Goal: Entertainment & Leisure: Consume media (video, audio)

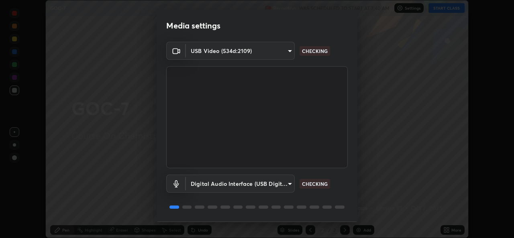
scroll to position [25, 0]
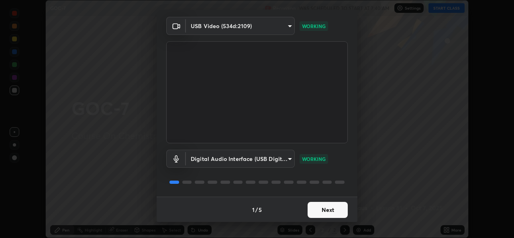
click at [330, 209] on button "Next" at bounding box center [328, 210] width 40 height 16
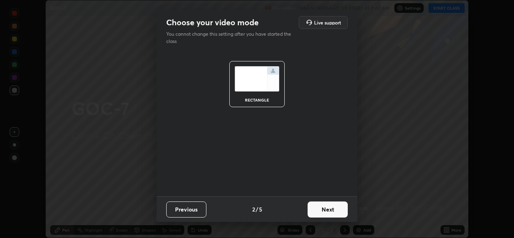
scroll to position [0, 0]
click at [329, 209] on button "Next" at bounding box center [328, 210] width 40 height 16
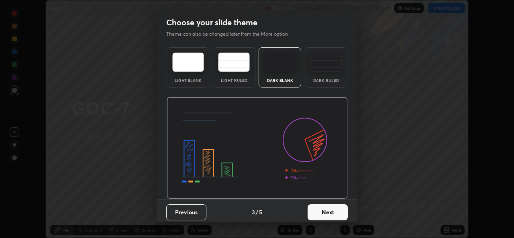
click at [329, 210] on button "Next" at bounding box center [328, 212] width 40 height 16
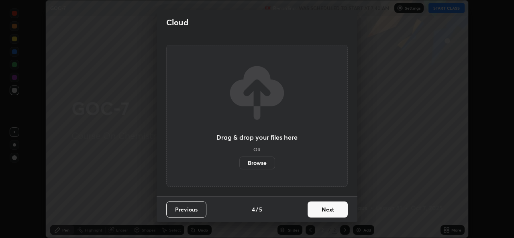
click at [329, 212] on button "Next" at bounding box center [328, 210] width 40 height 16
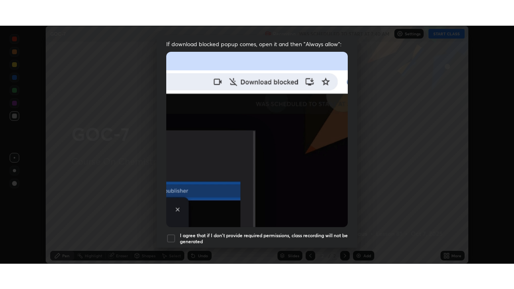
scroll to position [189, 0]
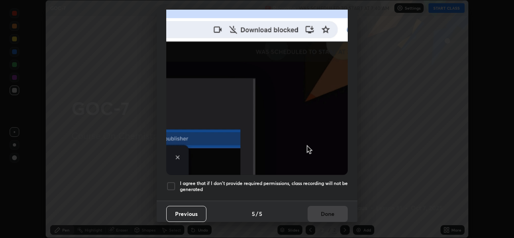
click at [298, 183] on h5 "I agree that if I don't provide required permissions, class recording will not …" at bounding box center [264, 186] width 168 height 12
click at [318, 216] on button "Done" at bounding box center [328, 214] width 40 height 16
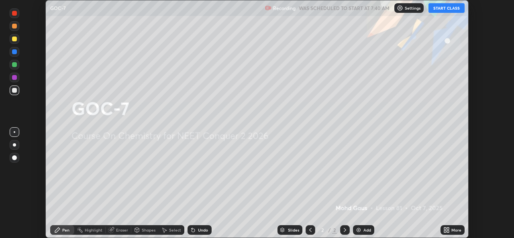
click at [446, 231] on icon at bounding box center [445, 232] width 2 height 2
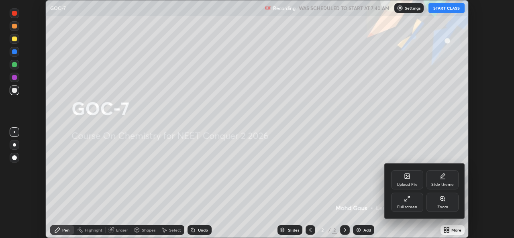
click at [409, 205] on div "Full screen" at bounding box center [407, 207] width 20 height 4
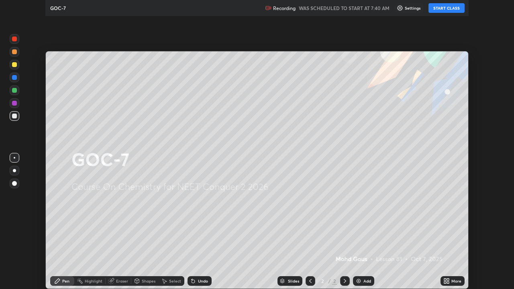
scroll to position [289, 514]
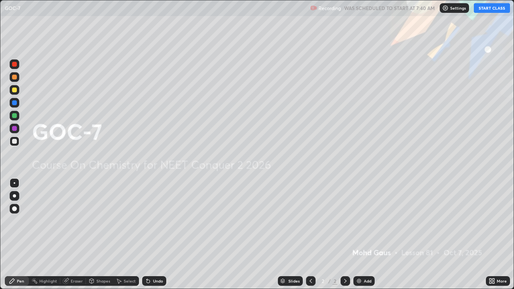
click at [502, 6] on button "START CLASS" at bounding box center [492, 8] width 36 height 10
click at [373, 238] on div "Add" at bounding box center [363, 281] width 21 height 10
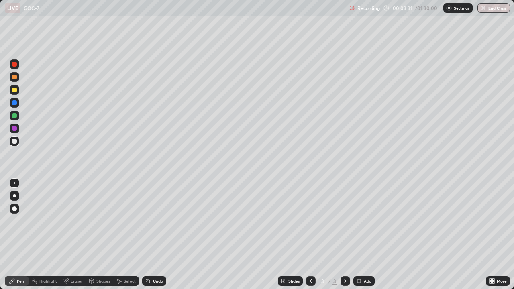
click at [365, 238] on div "Add" at bounding box center [368, 281] width 8 height 4
click at [14, 196] on div at bounding box center [14, 195] width 3 height 3
click at [72, 238] on div "Eraser" at bounding box center [73, 281] width 26 height 10
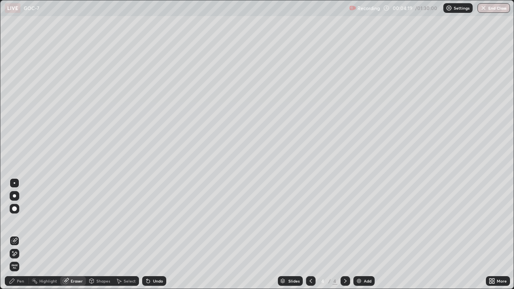
click at [19, 238] on div "Pen" at bounding box center [17, 281] width 24 height 10
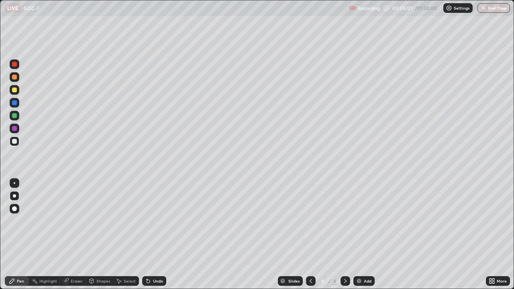
click at [14, 129] on div at bounding box center [14, 128] width 5 height 5
click at [14, 141] on div at bounding box center [14, 141] width 5 height 5
click at [14, 90] on div at bounding box center [14, 90] width 5 height 5
click at [360, 238] on img at bounding box center [359, 281] width 6 height 6
click at [10, 195] on div at bounding box center [15, 196] width 10 height 10
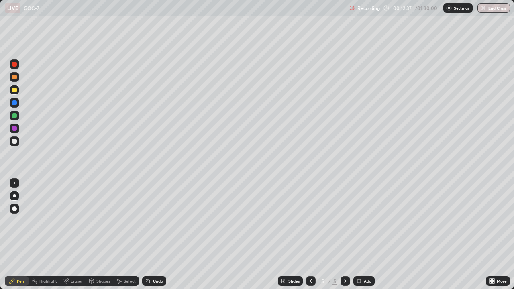
click at [13, 142] on div at bounding box center [14, 141] width 5 height 5
click at [12, 140] on div at bounding box center [14, 141] width 5 height 5
click at [71, 238] on div "Eraser" at bounding box center [73, 281] width 26 height 10
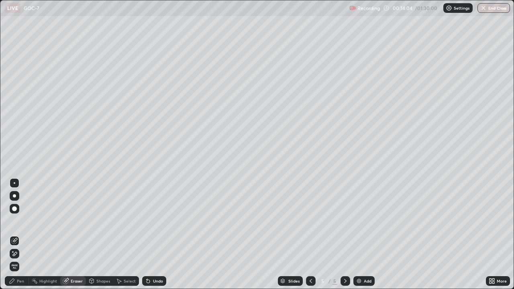
click at [18, 238] on div "Pen" at bounding box center [20, 281] width 7 height 4
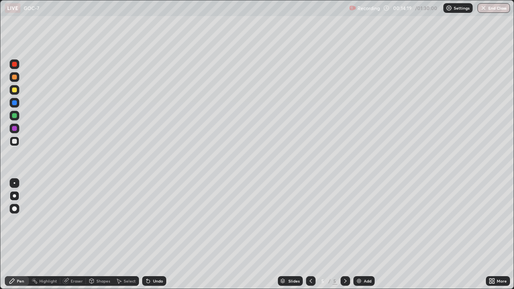
click at [12, 112] on div at bounding box center [15, 116] width 10 height 10
click at [365, 238] on div "Add" at bounding box center [368, 281] width 8 height 4
click at [15, 89] on div at bounding box center [14, 90] width 5 height 5
click at [18, 77] on div at bounding box center [15, 77] width 10 height 10
click at [15, 141] on div at bounding box center [14, 141] width 5 height 5
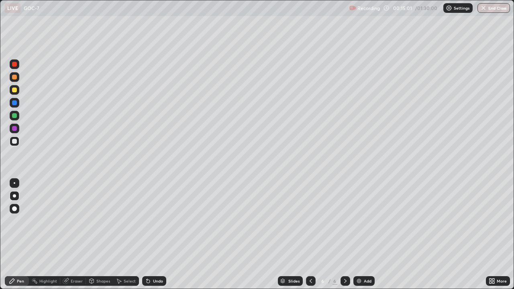
click at [14, 143] on div at bounding box center [14, 141] width 5 height 5
click at [310, 238] on icon at bounding box center [311, 281] width 6 height 6
click at [16, 104] on div at bounding box center [14, 102] width 5 height 5
click at [12, 115] on div at bounding box center [14, 115] width 5 height 5
click at [359, 238] on img at bounding box center [359, 281] width 6 height 6
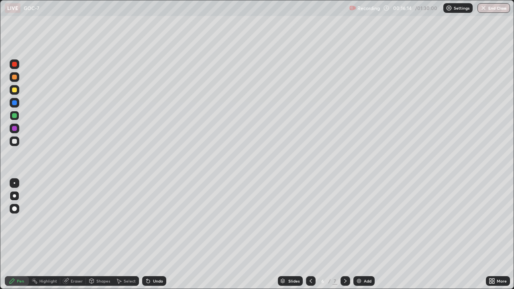
click at [343, 238] on icon at bounding box center [345, 281] width 6 height 6
click at [14, 196] on div at bounding box center [14, 195] width 3 height 3
click at [16, 129] on div at bounding box center [14, 128] width 5 height 5
click at [14, 145] on div at bounding box center [15, 142] width 10 height 10
click at [14, 129] on div at bounding box center [14, 128] width 5 height 5
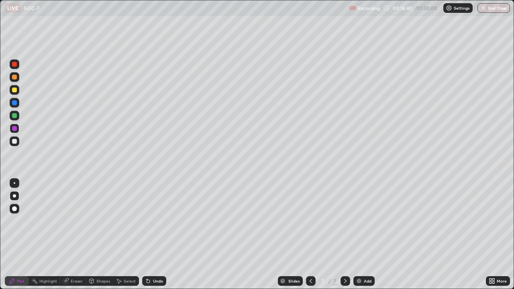
click at [19, 142] on div at bounding box center [15, 142] width 10 height 10
click at [14, 143] on div at bounding box center [14, 141] width 5 height 5
click at [71, 238] on div "Eraser" at bounding box center [77, 281] width 12 height 4
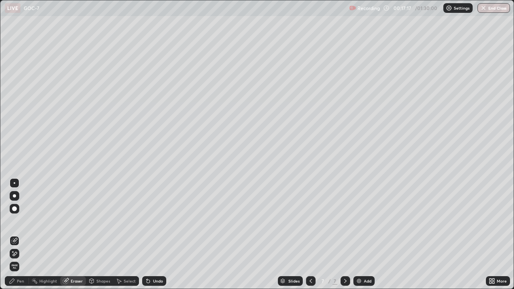
click at [14, 196] on div at bounding box center [14, 195] width 3 height 3
click at [16, 238] on div "Pen" at bounding box center [17, 281] width 24 height 10
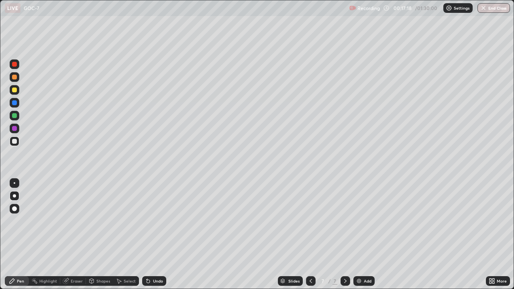
click at [14, 141] on div at bounding box center [14, 141] width 5 height 5
click at [15, 130] on div at bounding box center [14, 128] width 5 height 5
click at [77, 238] on div "Eraser" at bounding box center [77, 281] width 12 height 4
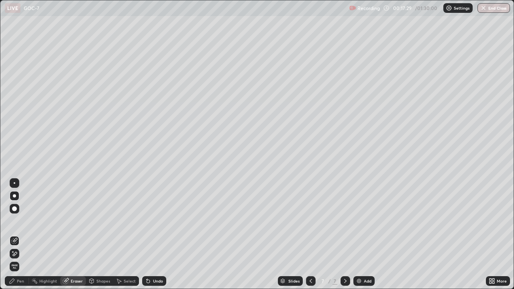
click at [18, 238] on div "Pen" at bounding box center [20, 281] width 7 height 4
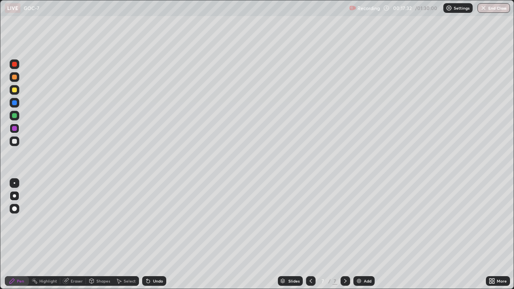
click at [18, 141] on div at bounding box center [15, 142] width 10 height 10
click at [18, 116] on div at bounding box center [15, 116] width 10 height 10
click at [18, 112] on div at bounding box center [15, 115] width 10 height 13
click at [306, 238] on div at bounding box center [311, 281] width 10 height 10
click at [310, 238] on icon at bounding box center [311, 281] width 6 height 6
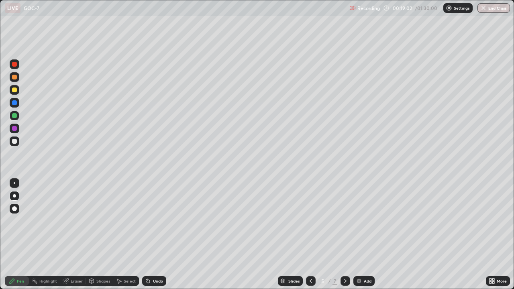
click at [345, 238] on icon at bounding box center [345, 281] width 6 height 6
click at [344, 238] on icon at bounding box center [345, 281] width 6 height 6
click at [90, 238] on icon at bounding box center [92, 281] width 4 height 5
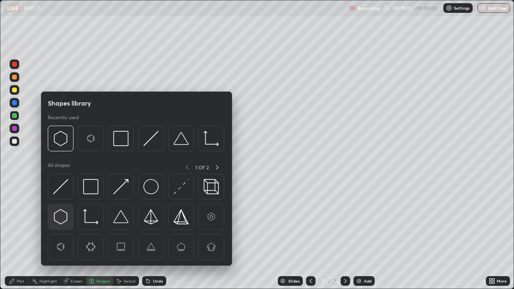
click at [61, 220] on img at bounding box center [60, 216] width 15 height 15
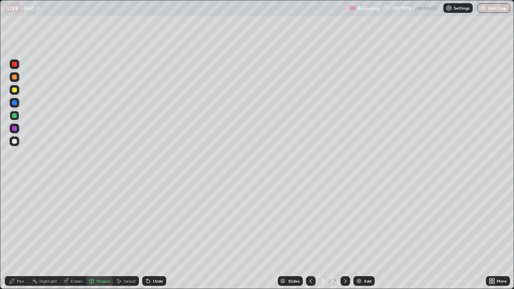
click at [15, 142] on div at bounding box center [14, 141] width 5 height 5
click at [18, 238] on div "Pen" at bounding box center [17, 281] width 24 height 10
click at [14, 196] on div at bounding box center [14, 195] width 3 height 3
click at [14, 129] on div at bounding box center [14, 128] width 5 height 5
click at [14, 196] on div at bounding box center [14, 195] width 3 height 3
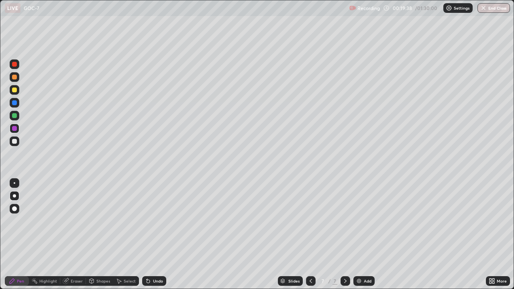
click at [76, 238] on div "Eraser" at bounding box center [77, 281] width 12 height 4
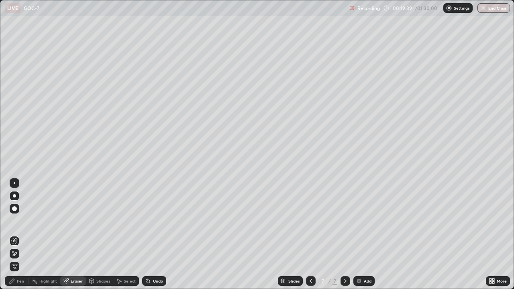
click at [98, 238] on div "Shapes" at bounding box center [103, 281] width 14 height 4
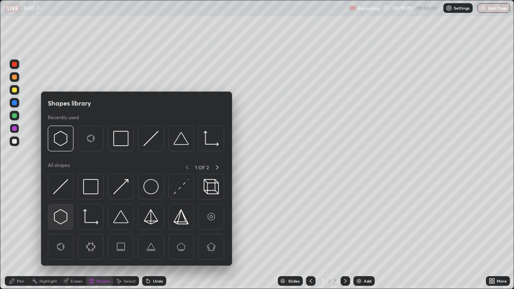
click at [64, 216] on img at bounding box center [60, 216] width 15 height 15
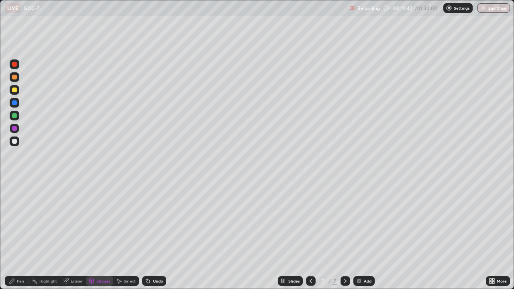
click at [22, 238] on div "Pen" at bounding box center [20, 281] width 7 height 4
click at [14, 196] on div at bounding box center [14, 195] width 3 height 3
click at [310, 238] on icon at bounding box center [311, 281] width 2 height 4
click at [308, 238] on icon at bounding box center [311, 281] width 6 height 6
click at [14, 90] on div at bounding box center [14, 90] width 5 height 5
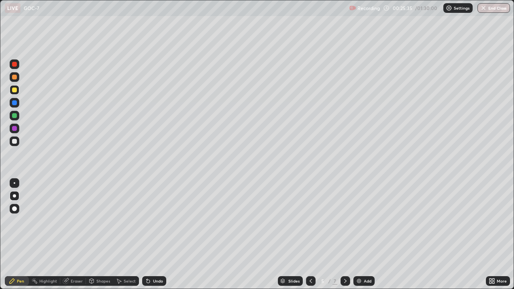
click at [13, 116] on div at bounding box center [14, 115] width 5 height 5
click at [345, 238] on icon at bounding box center [345, 281] width 6 height 6
click at [18, 138] on div at bounding box center [15, 142] width 10 height 10
click at [14, 90] on div at bounding box center [14, 90] width 5 height 5
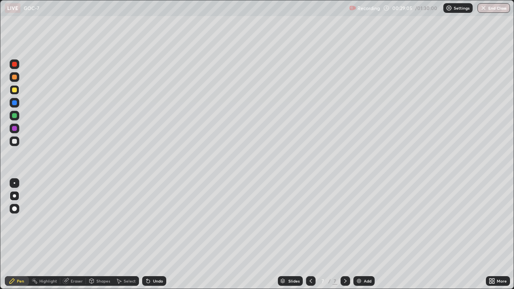
click at [91, 238] on icon at bounding box center [92, 280] width 4 height 1
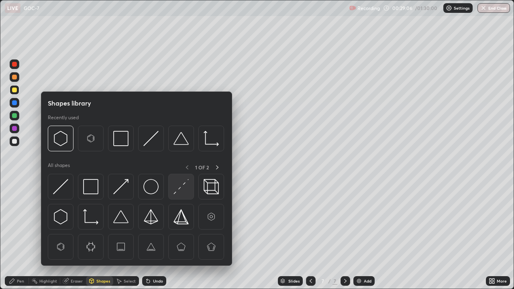
click at [174, 188] on img at bounding box center [180, 186] width 15 height 15
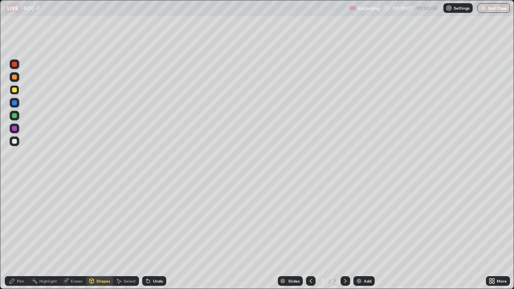
click at [14, 102] on div at bounding box center [14, 102] width 5 height 5
click at [16, 76] on div at bounding box center [14, 77] width 5 height 5
click at [310, 238] on icon at bounding box center [311, 281] width 6 height 6
click at [343, 238] on icon at bounding box center [345, 281] width 6 height 6
click at [15, 117] on div at bounding box center [14, 115] width 5 height 5
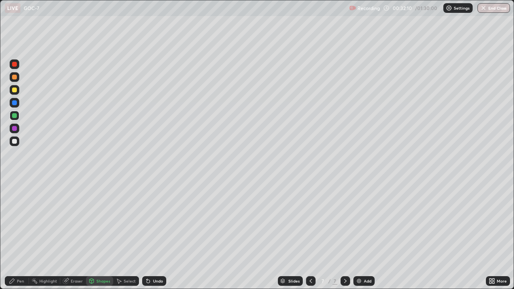
click at [14, 137] on div at bounding box center [15, 142] width 10 height 10
click at [343, 238] on icon at bounding box center [345, 281] width 6 height 6
click at [310, 238] on icon at bounding box center [311, 281] width 6 height 6
click at [13, 145] on div at bounding box center [15, 142] width 10 height 10
click at [18, 238] on div "Pen" at bounding box center [20, 281] width 7 height 4
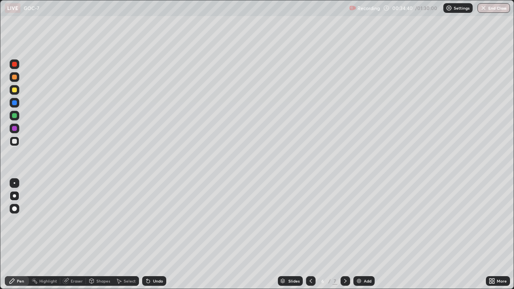
click at [310, 238] on icon at bounding box center [311, 281] width 6 height 6
click at [345, 238] on icon at bounding box center [345, 281] width 6 height 6
click at [342, 238] on icon at bounding box center [345, 281] width 6 height 6
click at [16, 144] on div at bounding box center [15, 142] width 10 height 10
click at [75, 238] on div "Eraser" at bounding box center [77, 281] width 12 height 4
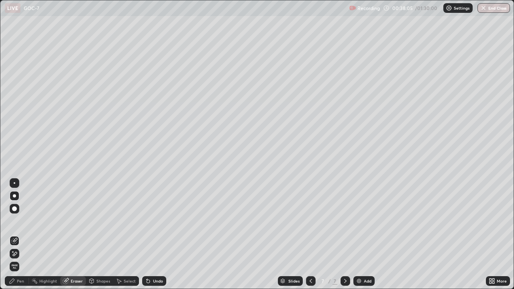
click at [14, 238] on div "Pen" at bounding box center [17, 281] width 24 height 10
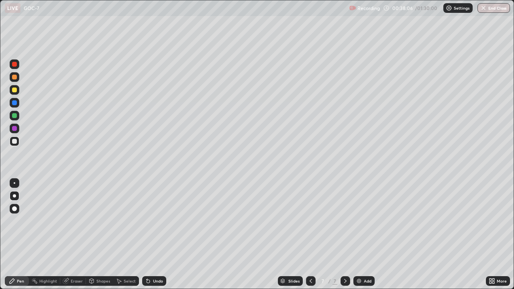
click at [14, 141] on div at bounding box center [14, 141] width 5 height 5
click at [365, 238] on div "Add" at bounding box center [368, 281] width 8 height 4
click at [345, 238] on icon at bounding box center [345, 281] width 6 height 6
click at [361, 238] on img at bounding box center [359, 281] width 6 height 6
click at [310, 238] on icon at bounding box center [311, 281] width 6 height 6
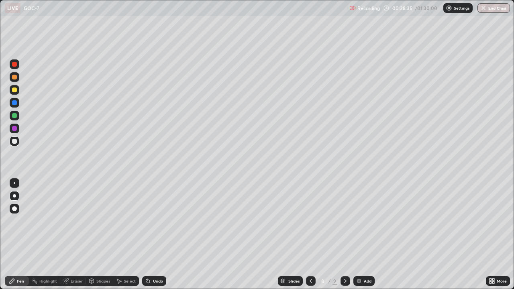
click at [310, 238] on icon at bounding box center [311, 281] width 6 height 6
click at [309, 238] on icon at bounding box center [311, 281] width 6 height 6
click at [344, 238] on icon at bounding box center [345, 281] width 6 height 6
click at [345, 238] on icon at bounding box center [345, 281] width 6 height 6
click at [14, 196] on div at bounding box center [14, 195] width 3 height 3
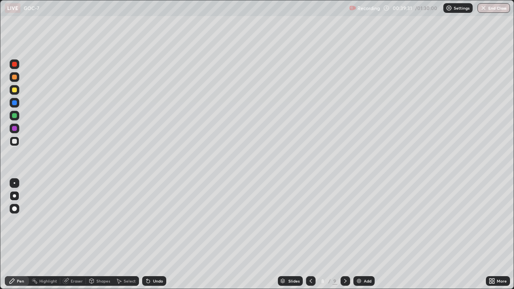
click at [78, 238] on div "Eraser" at bounding box center [77, 281] width 12 height 4
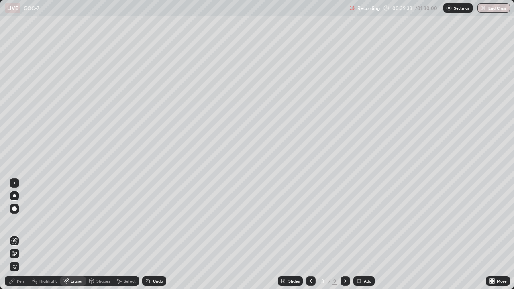
click at [15, 238] on div "Pen" at bounding box center [17, 281] width 24 height 10
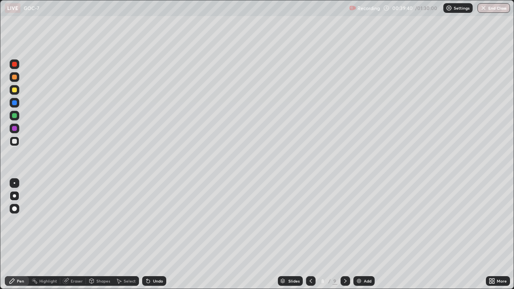
click at [14, 196] on div at bounding box center [14, 195] width 3 height 3
click at [16, 142] on div at bounding box center [14, 141] width 5 height 5
click at [78, 238] on div "Eraser" at bounding box center [77, 281] width 12 height 4
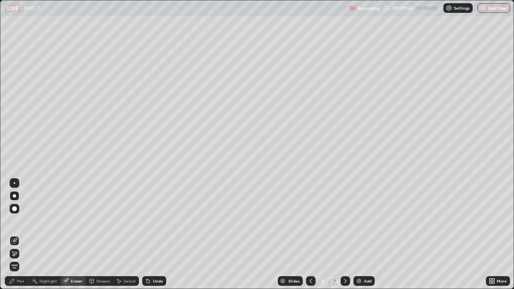
click at [20, 238] on div "Pen" at bounding box center [20, 281] width 7 height 4
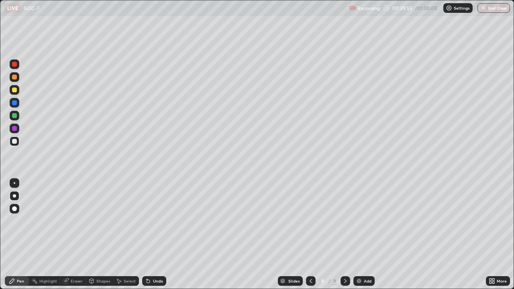
click at [96, 238] on div "Shapes" at bounding box center [99, 281] width 27 height 10
click at [73, 238] on div "Eraser" at bounding box center [77, 281] width 12 height 4
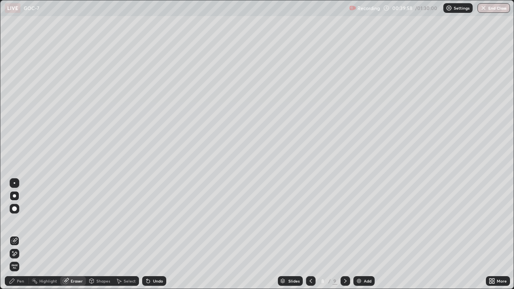
click at [21, 238] on div "Pen" at bounding box center [20, 281] width 7 height 4
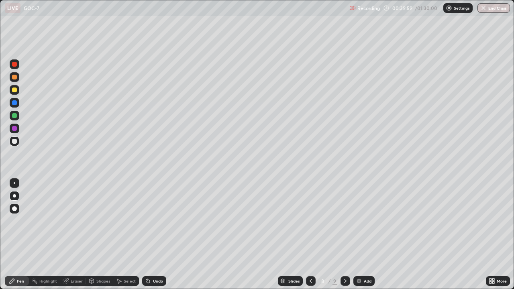
click at [14, 142] on div at bounding box center [14, 141] width 5 height 5
click at [14, 141] on div at bounding box center [14, 141] width 5 height 5
click at [79, 238] on div "Eraser" at bounding box center [77, 281] width 12 height 4
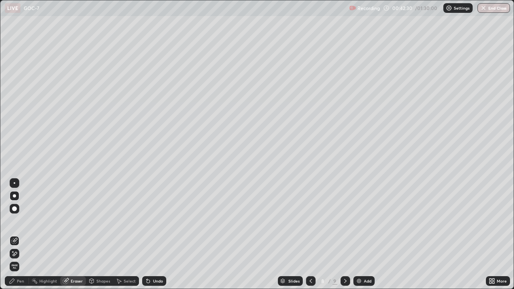
click at [18, 206] on div at bounding box center [15, 209] width 10 height 10
click at [14, 196] on div at bounding box center [14, 195] width 3 height 3
click at [16, 238] on div "Pen" at bounding box center [17, 281] width 24 height 10
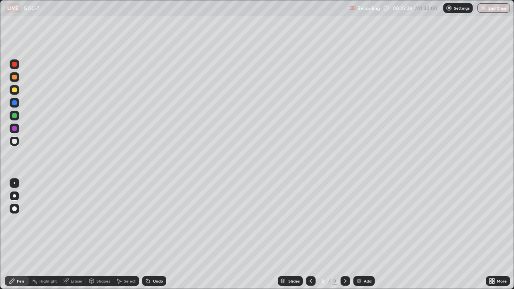
click at [71, 238] on div "Eraser" at bounding box center [77, 281] width 12 height 4
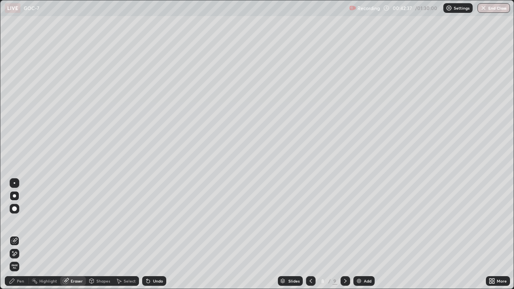
click at [15, 238] on div "Pen" at bounding box center [17, 281] width 24 height 10
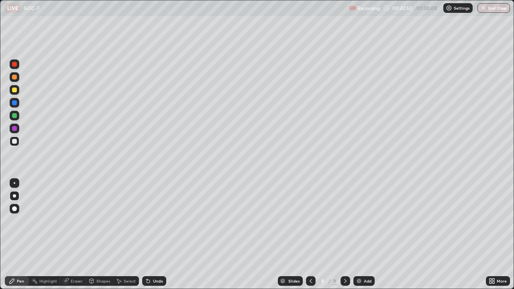
click at [96, 238] on div "Shapes" at bounding box center [103, 281] width 14 height 4
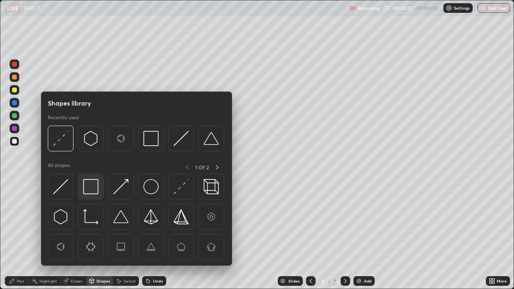
click at [91, 190] on img at bounding box center [90, 186] width 15 height 15
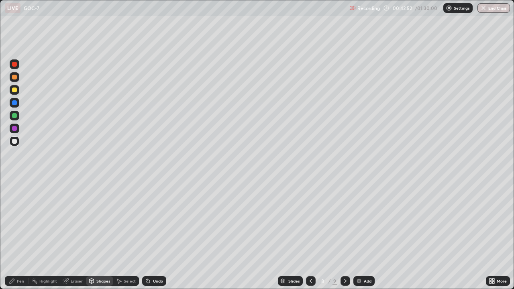
click at [18, 117] on div at bounding box center [15, 116] width 10 height 10
click at [73, 238] on div "Eraser" at bounding box center [73, 281] width 26 height 10
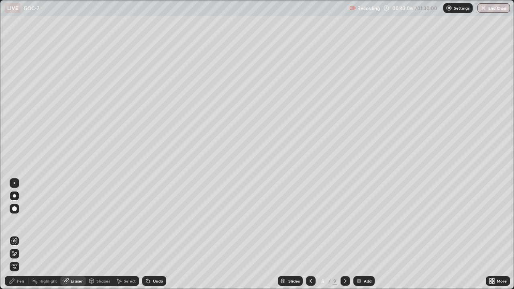
click at [20, 238] on div "Pen" at bounding box center [20, 281] width 7 height 4
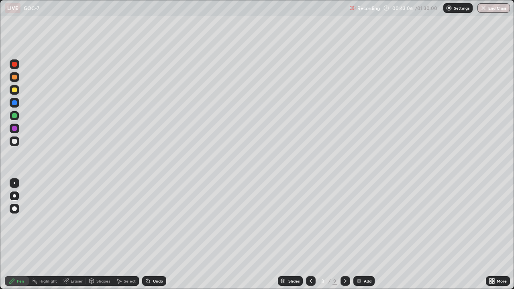
click at [16, 142] on div at bounding box center [14, 141] width 5 height 5
click at [67, 238] on icon at bounding box center [66, 280] width 4 height 4
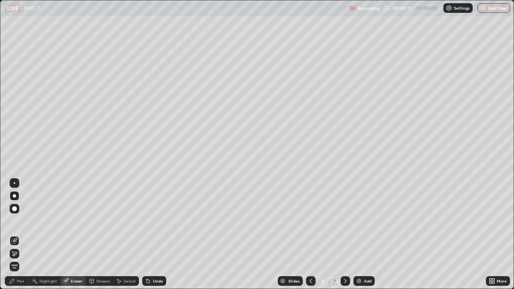
click at [18, 238] on div "Pen" at bounding box center [20, 281] width 7 height 4
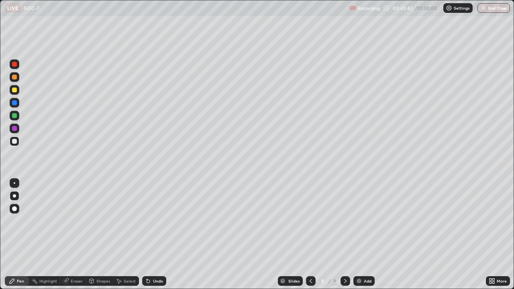
click at [15, 88] on div at bounding box center [14, 90] width 5 height 5
click at [78, 238] on div "Eraser" at bounding box center [77, 281] width 12 height 4
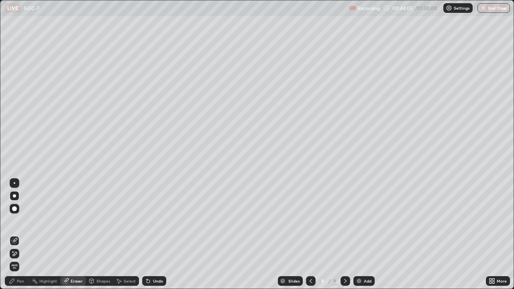
click at [21, 238] on div "Pen" at bounding box center [20, 281] width 7 height 4
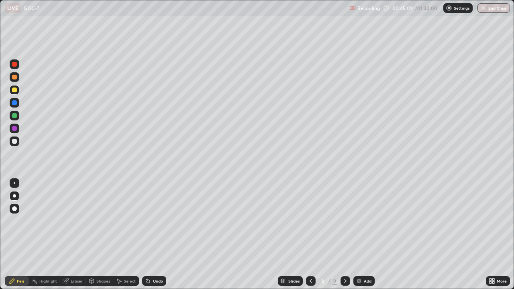
click at [14, 196] on div at bounding box center [14, 195] width 3 height 3
click at [16, 143] on div at bounding box center [14, 141] width 5 height 5
click at [14, 196] on div at bounding box center [14, 195] width 3 height 3
click at [76, 238] on div "Eraser" at bounding box center [77, 281] width 12 height 4
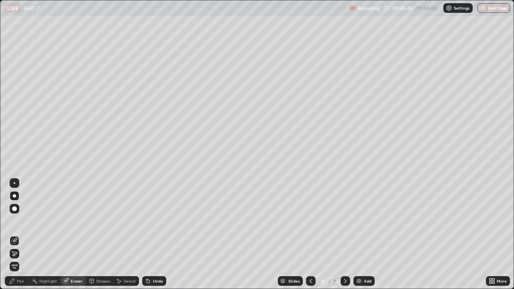
click at [21, 238] on div "Pen" at bounding box center [20, 281] width 7 height 4
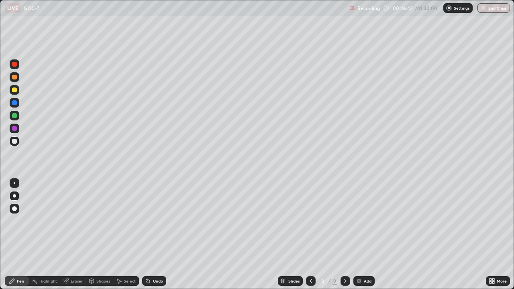
click at [10, 92] on div at bounding box center [15, 90] width 10 height 10
click at [77, 238] on div "Eraser" at bounding box center [77, 281] width 12 height 4
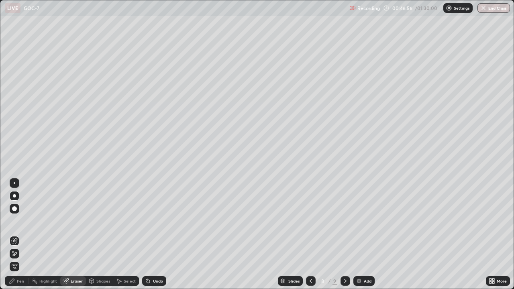
click at [11, 238] on div "Pen" at bounding box center [17, 281] width 24 height 10
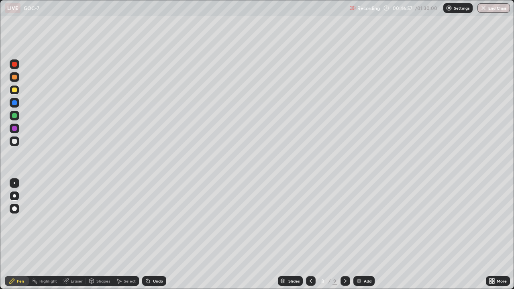
click at [16, 145] on div at bounding box center [15, 142] width 10 height 10
click at [356, 238] on img at bounding box center [359, 281] width 6 height 6
click at [14, 196] on div at bounding box center [14, 195] width 3 height 3
click at [15, 145] on div at bounding box center [15, 142] width 10 height 10
click at [72, 238] on div "Eraser" at bounding box center [73, 281] width 26 height 10
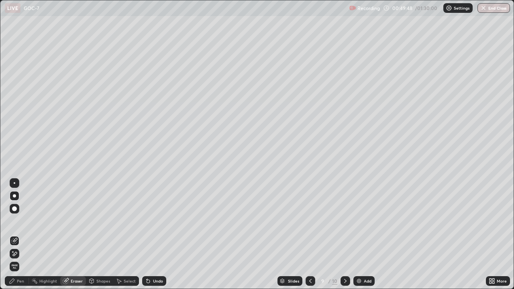
click at [14, 193] on div at bounding box center [15, 196] width 10 height 10
click at [14, 238] on icon at bounding box center [12, 281] width 6 height 6
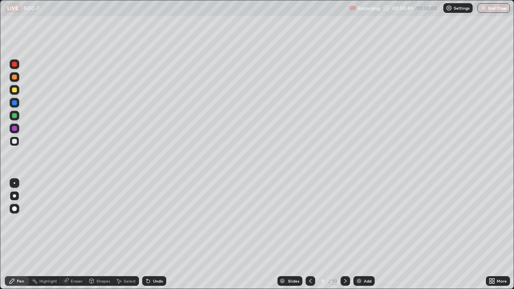
click at [14, 127] on div at bounding box center [14, 128] width 5 height 5
click at [14, 196] on div at bounding box center [14, 195] width 3 height 3
click at [15, 142] on div at bounding box center [14, 141] width 5 height 5
click at [308, 238] on icon at bounding box center [310, 281] width 6 height 6
click at [309, 238] on icon at bounding box center [310, 281] width 6 height 6
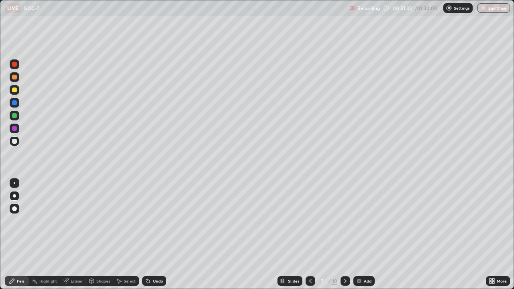
click at [308, 238] on icon at bounding box center [310, 281] width 6 height 6
click at [345, 238] on icon at bounding box center [345, 281] width 6 height 6
click at [342, 238] on icon at bounding box center [345, 281] width 6 height 6
click at [345, 238] on icon at bounding box center [345, 281] width 6 height 6
click at [14, 142] on div at bounding box center [14, 141] width 5 height 5
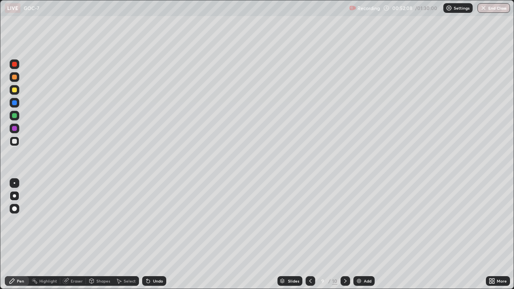
click at [80, 238] on div "Eraser" at bounding box center [77, 281] width 12 height 4
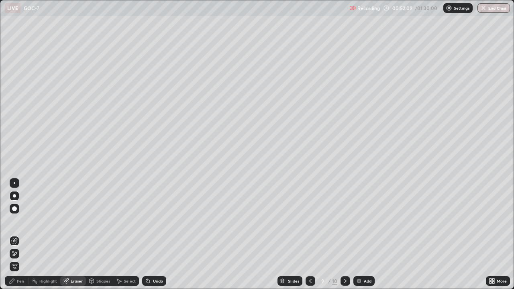
click at [22, 238] on div "Pen" at bounding box center [20, 281] width 7 height 4
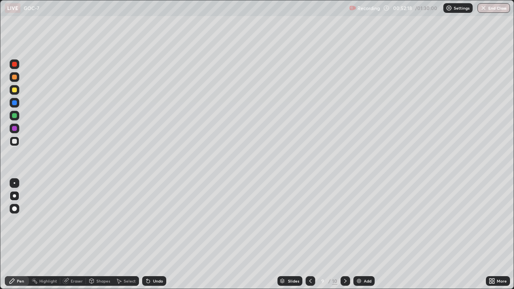
click at [14, 141] on div at bounding box center [14, 141] width 5 height 5
click at [18, 195] on div at bounding box center [15, 196] width 10 height 10
click at [64, 238] on div "Eraser" at bounding box center [73, 281] width 26 height 10
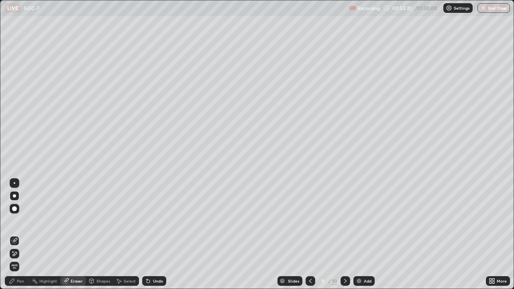
click at [16, 238] on div "Pen" at bounding box center [17, 281] width 24 height 10
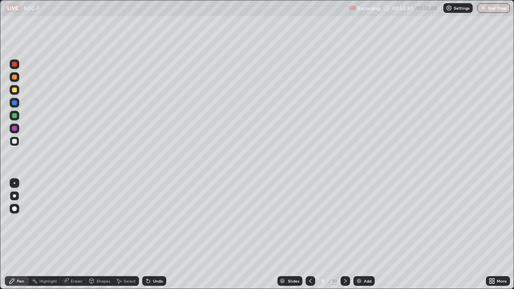
click at [79, 238] on div "Eraser" at bounding box center [77, 281] width 12 height 4
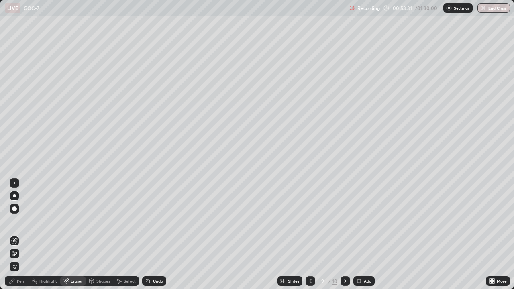
click at [22, 238] on div "Pen" at bounding box center [17, 281] width 24 height 10
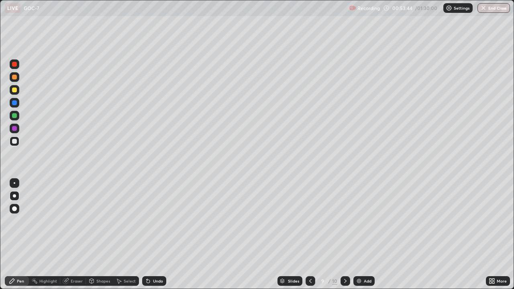
click at [78, 238] on div "Eraser" at bounding box center [77, 281] width 12 height 4
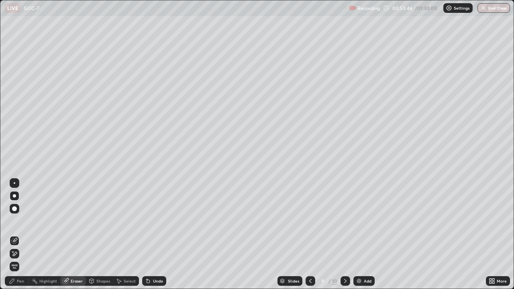
click at [18, 238] on div "Pen" at bounding box center [20, 281] width 7 height 4
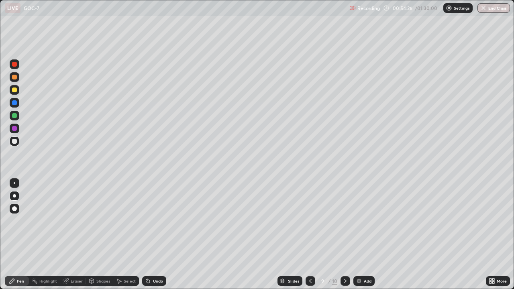
click at [14, 196] on div at bounding box center [14, 195] width 3 height 3
click at [65, 238] on icon at bounding box center [65, 281] width 5 height 5
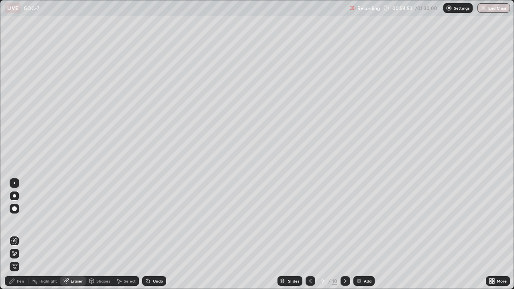
click at [18, 196] on div at bounding box center [15, 196] width 10 height 10
click at [20, 238] on div "Pen" at bounding box center [17, 281] width 24 height 10
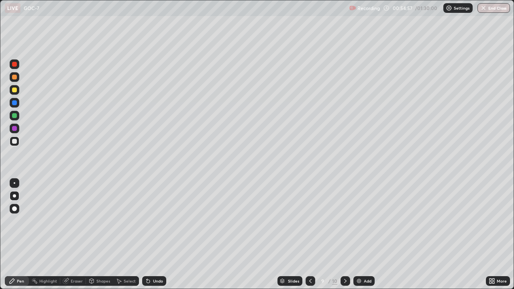
click at [69, 238] on div "Eraser" at bounding box center [73, 281] width 26 height 10
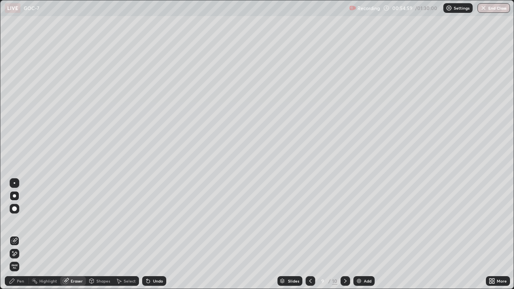
click at [17, 238] on div "Pen" at bounding box center [20, 281] width 7 height 4
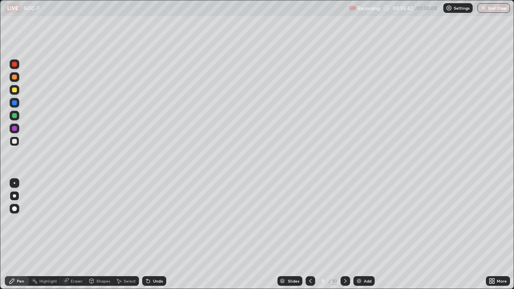
click at [16, 144] on div at bounding box center [15, 142] width 10 height 10
click at [75, 238] on div "Eraser" at bounding box center [73, 281] width 26 height 10
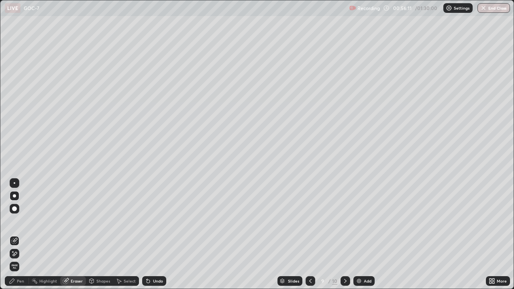
click at [22, 238] on div "Pen" at bounding box center [20, 281] width 7 height 4
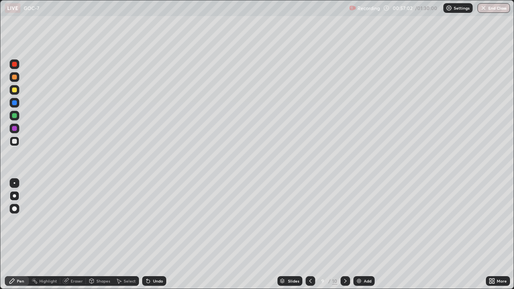
click at [371, 238] on div "Add" at bounding box center [363, 281] width 21 height 10
click at [14, 196] on div at bounding box center [14, 195] width 3 height 3
click at [16, 139] on div at bounding box center [15, 142] width 10 height 10
click at [75, 238] on div "Eraser" at bounding box center [77, 281] width 12 height 4
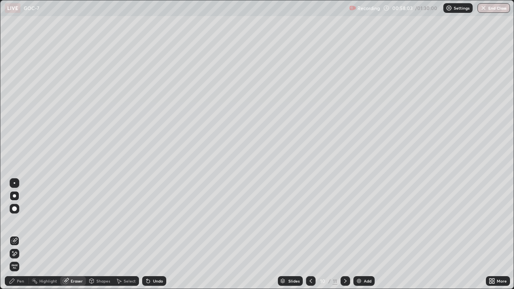
click at [18, 238] on div "Pen" at bounding box center [20, 281] width 7 height 4
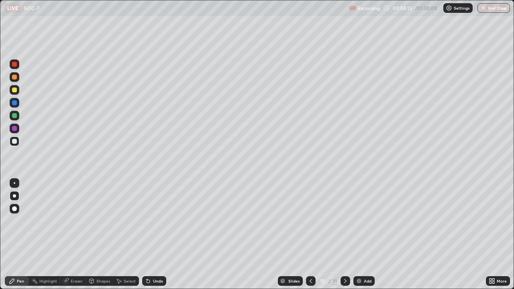
click at [78, 238] on div "Eraser" at bounding box center [77, 281] width 12 height 4
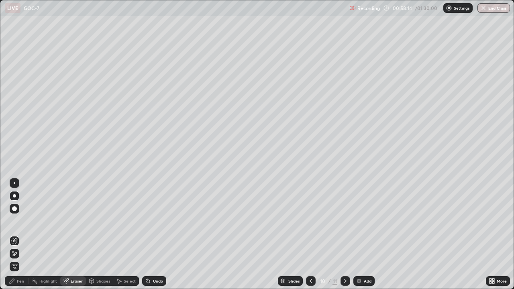
click at [19, 238] on div "Pen" at bounding box center [17, 281] width 24 height 10
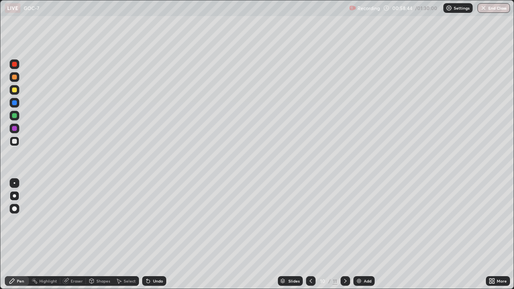
click at [81, 238] on div "Eraser" at bounding box center [77, 281] width 12 height 4
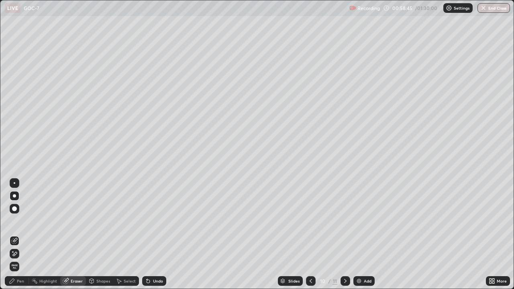
click at [18, 238] on div "Pen" at bounding box center [20, 281] width 7 height 4
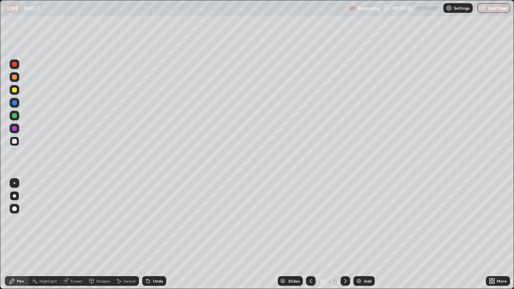
click at [10, 198] on div at bounding box center [15, 196] width 10 height 10
click at [12, 142] on div at bounding box center [14, 141] width 5 height 5
click at [76, 238] on div "Eraser" at bounding box center [77, 281] width 12 height 4
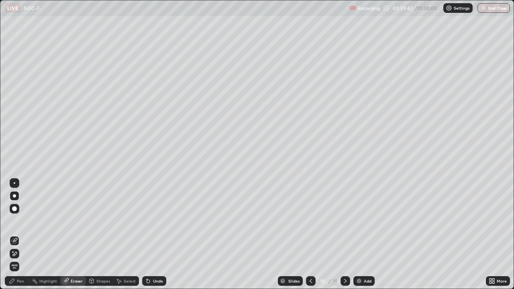
click at [16, 238] on div "Pen" at bounding box center [17, 281] width 24 height 10
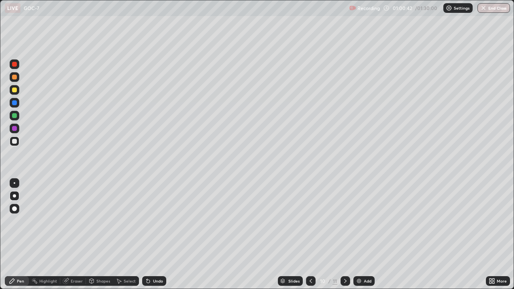
click at [14, 141] on div at bounding box center [14, 141] width 5 height 5
click at [15, 141] on div at bounding box center [14, 141] width 5 height 5
click at [99, 238] on div "Shapes" at bounding box center [99, 281] width 27 height 10
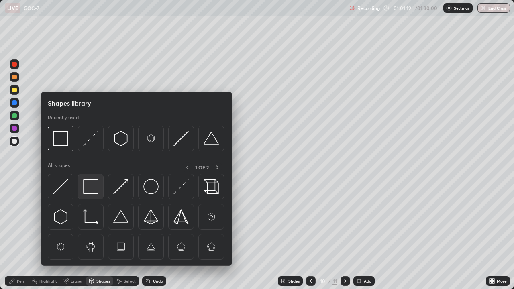
click at [92, 189] on img at bounding box center [90, 186] width 15 height 15
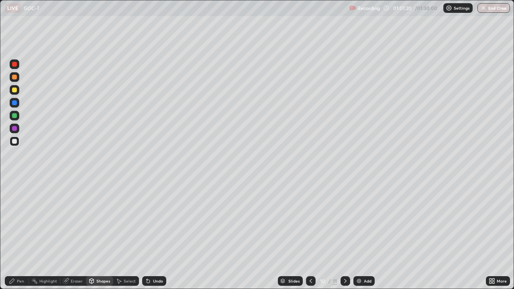
click at [18, 115] on div at bounding box center [15, 116] width 10 height 10
click at [15, 145] on div at bounding box center [15, 142] width 10 height 10
click at [103, 238] on div "Shapes" at bounding box center [103, 281] width 14 height 4
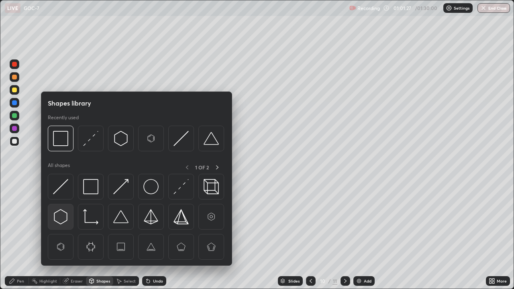
click at [64, 218] on img at bounding box center [60, 216] width 15 height 15
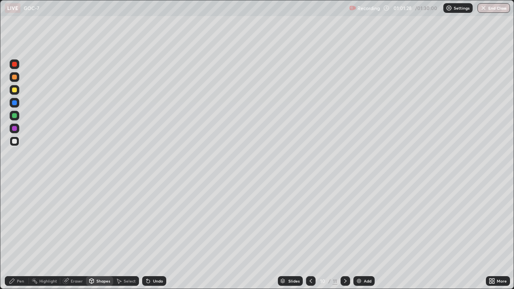
click at [100, 238] on div "Shapes" at bounding box center [103, 281] width 14 height 4
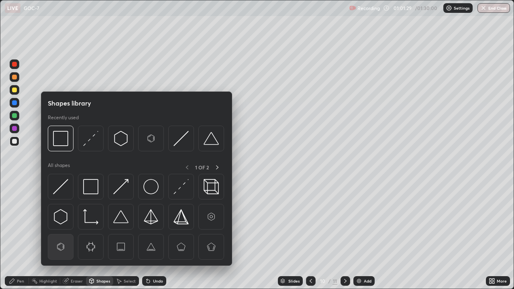
click at [63, 238] on img at bounding box center [60, 246] width 15 height 15
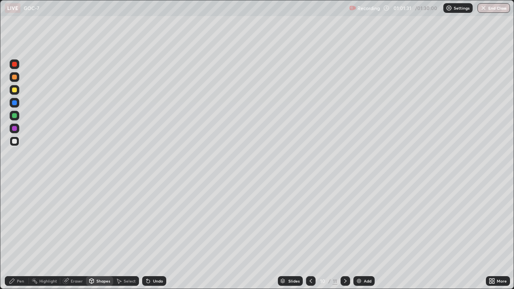
click at [19, 238] on div "Pen" at bounding box center [17, 281] width 24 height 10
click at [15, 141] on div at bounding box center [14, 141] width 5 height 5
click at [18, 113] on div at bounding box center [15, 116] width 10 height 10
click at [72, 238] on div "Eraser" at bounding box center [73, 281] width 26 height 10
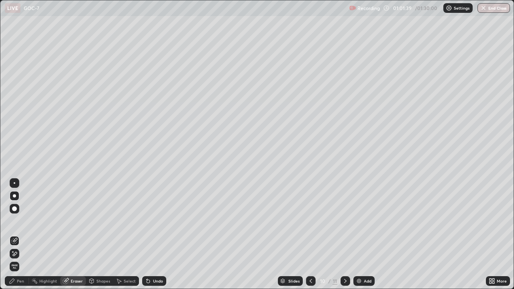
click at [15, 238] on div "Pen" at bounding box center [17, 281] width 24 height 10
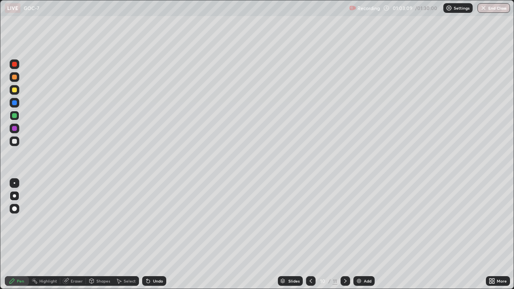
click at [364, 238] on div "Add" at bounding box center [368, 281] width 8 height 4
click at [19, 141] on div at bounding box center [15, 142] width 10 height 10
click at [16, 142] on div at bounding box center [14, 141] width 5 height 5
click at [18, 142] on div at bounding box center [15, 142] width 10 height 10
click at [310, 238] on icon at bounding box center [311, 281] width 6 height 6
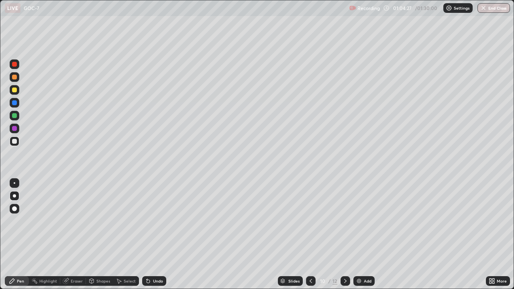
click at [310, 238] on icon at bounding box center [311, 281] width 2 height 4
click at [341, 238] on div at bounding box center [346, 281] width 10 height 10
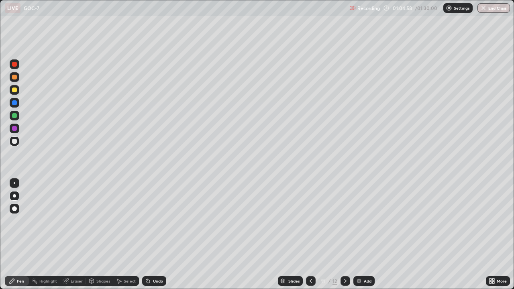
click at [12, 139] on div at bounding box center [14, 141] width 5 height 5
click at [18, 127] on div at bounding box center [15, 129] width 10 height 10
click at [78, 238] on div "Eraser" at bounding box center [77, 281] width 12 height 4
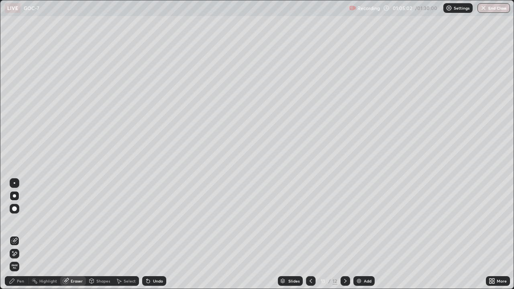
click at [96, 238] on div "Shapes" at bounding box center [99, 281] width 27 height 10
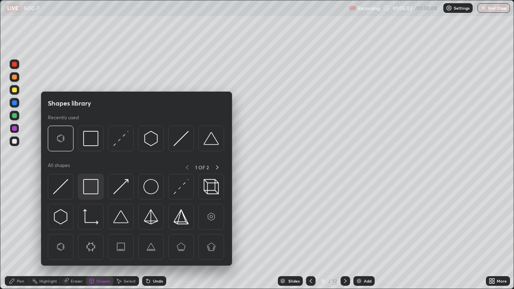
click at [90, 189] on img at bounding box center [90, 186] width 15 height 15
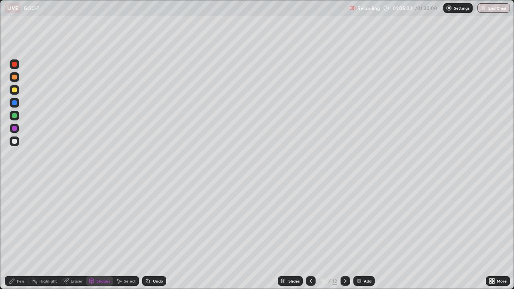
click at [15, 116] on div at bounding box center [14, 115] width 5 height 5
click at [14, 141] on div at bounding box center [14, 141] width 5 height 5
click at [14, 143] on div at bounding box center [14, 141] width 5 height 5
click at [15, 238] on icon at bounding box center [12, 281] width 6 height 6
click at [74, 238] on div "Eraser" at bounding box center [77, 281] width 12 height 4
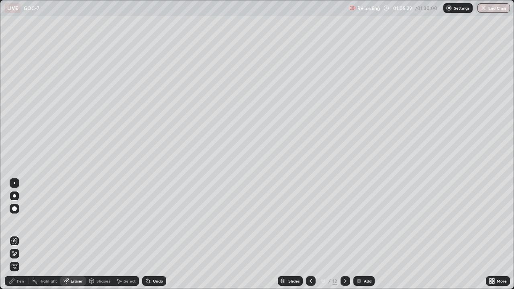
click at [22, 238] on div "Pen" at bounding box center [20, 281] width 7 height 4
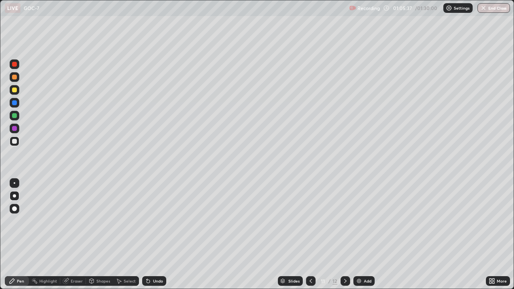
click at [73, 238] on div "Eraser" at bounding box center [77, 281] width 12 height 4
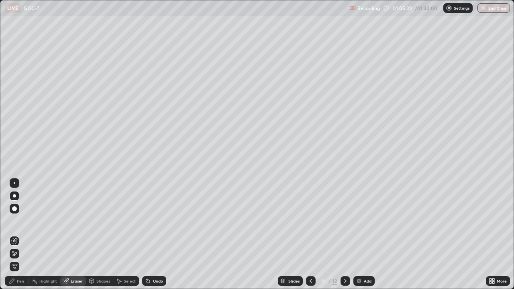
click at [16, 238] on div "Pen" at bounding box center [17, 281] width 24 height 10
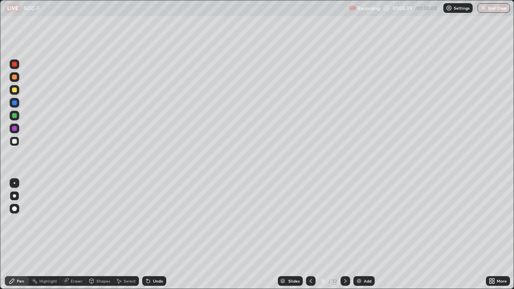
click at [15, 196] on div at bounding box center [14, 195] width 3 height 3
click at [14, 141] on div at bounding box center [14, 141] width 5 height 5
click at [14, 143] on div at bounding box center [14, 141] width 5 height 5
click at [15, 141] on div at bounding box center [14, 141] width 5 height 5
click at [15, 90] on div at bounding box center [14, 90] width 5 height 5
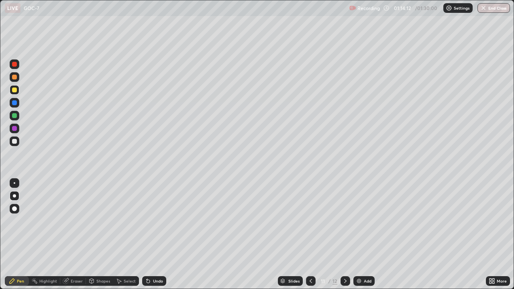
click at [13, 116] on div at bounding box center [14, 115] width 5 height 5
click at [367, 238] on div "Add" at bounding box center [363, 281] width 21 height 10
click at [15, 144] on div at bounding box center [15, 142] width 10 height 10
click at [494, 7] on button "End Class" at bounding box center [493, 8] width 33 height 10
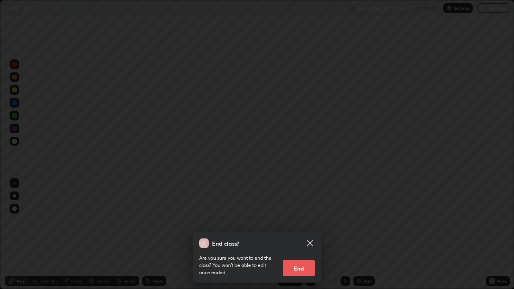
click at [300, 238] on button "End" at bounding box center [299, 268] width 32 height 16
